Goal: Transaction & Acquisition: Purchase product/service

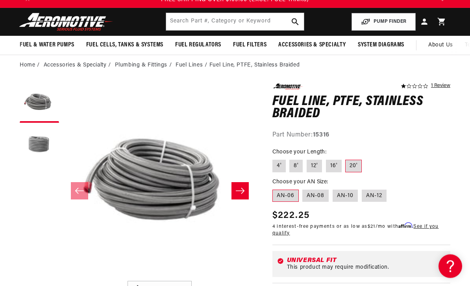
scroll to position [21, 0]
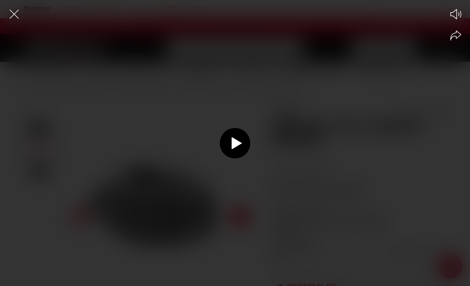
scroll to position [0, 0]
click at [239, 139] on circle at bounding box center [234, 143] width 31 height 31
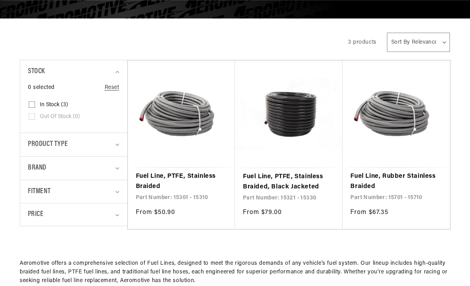
scroll to position [142, 0]
click at [279, 186] on link "Fuel Line, PTFE, Stainless Braided, Black Jacketed" at bounding box center [289, 182] width 92 height 20
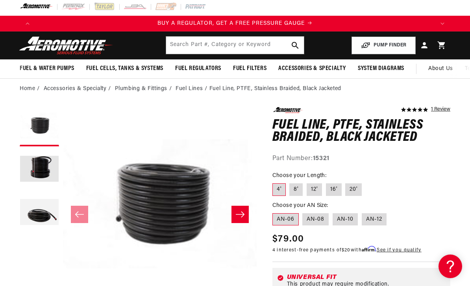
scroll to position [4, 0]
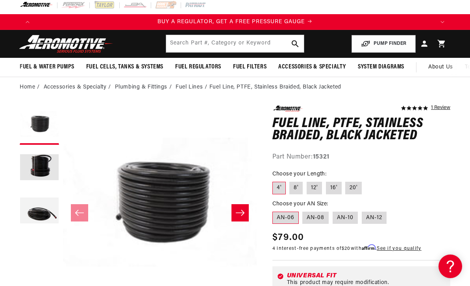
click at [348, 184] on label "20'" at bounding box center [353, 188] width 17 height 13
click at [346, 181] on input "20'" at bounding box center [345, 180] width 0 height 0
radio input "true"
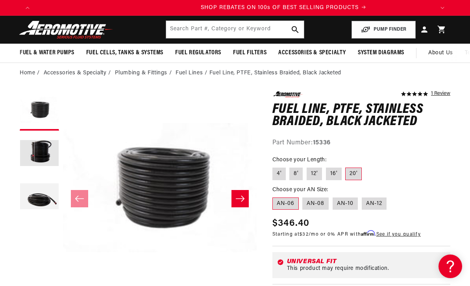
scroll to position [0, 798]
click at [312, 173] on label "12'" at bounding box center [313, 174] width 15 height 13
click at [307, 166] on input "12'" at bounding box center [306, 166] width 0 height 0
radio input "true"
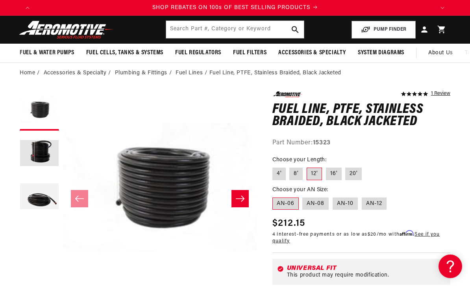
click at [348, 173] on label "20'" at bounding box center [353, 174] width 17 height 13
click at [346, 166] on input "20'" at bounding box center [345, 166] width 0 height 0
radio input "true"
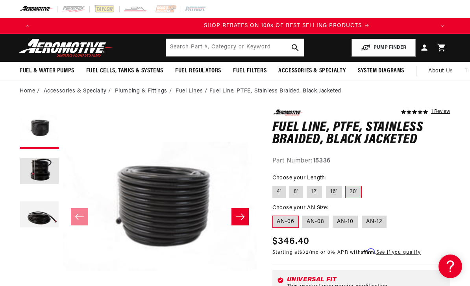
scroll to position [0, 798]
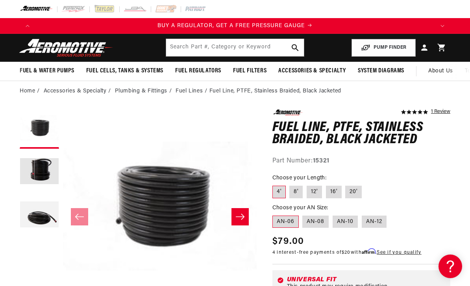
click at [349, 193] on label "20'" at bounding box center [353, 192] width 17 height 13
click at [346, 184] on input "20'" at bounding box center [345, 184] width 0 height 0
radio input "true"
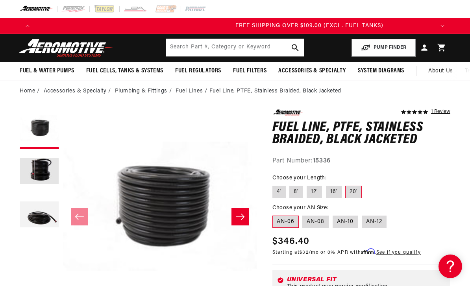
scroll to position [0, 1196]
